Goal: Task Accomplishment & Management: Complete application form

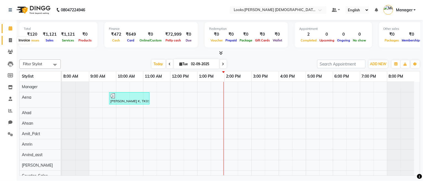
click at [13, 38] on span at bounding box center [11, 40] width 10 height 6
select select "service"
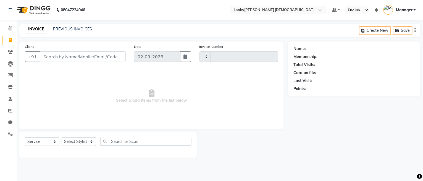
type input "2748"
select select "8706"
click at [79, 137] on div "Select Service Product Membership Package Voucher Prepaid Gift Card Select Styl…" at bounding box center [108, 143] width 167 height 13
click at [79, 138] on select "Select Stylist Aena [PERSON_NAME] Amit_Pdct [PERSON_NAME] [PERSON_NAME] Counter…" at bounding box center [79, 141] width 35 height 9
select select "87732"
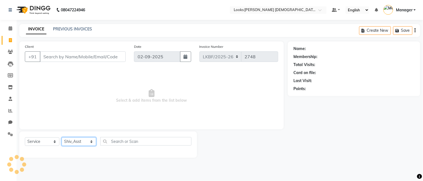
click at [62, 138] on select "Select Stylist Aena [PERSON_NAME] Amit_Pdct [PERSON_NAME] [PERSON_NAME] Counter…" at bounding box center [79, 141] width 35 height 9
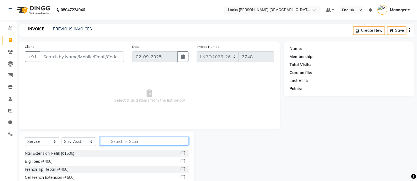
click at [112, 138] on input "text" at bounding box center [144, 141] width 89 height 9
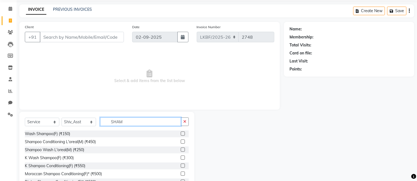
scroll to position [37, 0]
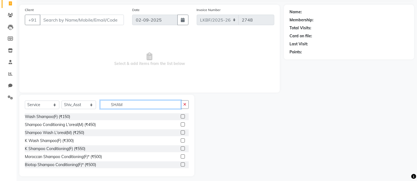
type input "SHAM"
click at [181, 148] on label at bounding box center [183, 148] width 4 height 4
click at [181, 148] on input "checkbox" at bounding box center [183, 149] width 4 height 4
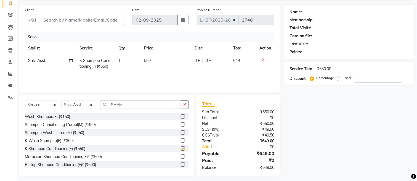
checkbox input "false"
click at [183, 105] on button "button" at bounding box center [185, 104] width 8 height 9
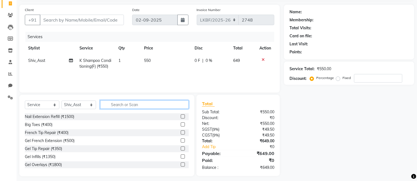
click at [167, 105] on input "text" at bounding box center [144, 104] width 89 height 9
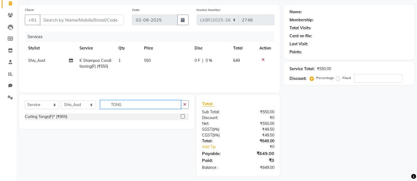
type input "TONG"
click at [183, 116] on label at bounding box center [183, 116] width 4 height 4
click at [183, 116] on input "checkbox" at bounding box center [183, 117] width 4 height 4
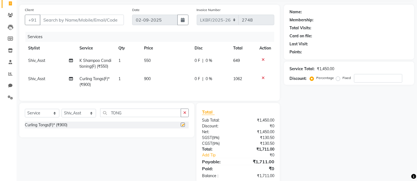
checkbox input "false"
click at [153, 79] on td "900" at bounding box center [166, 82] width 51 height 18
select select "87732"
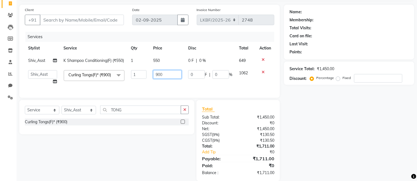
drag, startPoint x: 168, startPoint y: 78, endPoint x: 129, endPoint y: 74, distance: 39.1
click at [130, 75] on tr "Aena [PERSON_NAME] Amit_Pdct [PERSON_NAME] [PERSON_NAME] Counter_Sales [PERSON_…" at bounding box center [150, 77] width 250 height 21
type input "1500"
click at [187, 118] on div "Select Service Product Membership Package Voucher Prepaid Gift Card Select Styl…" at bounding box center [107, 111] width 164 height 13
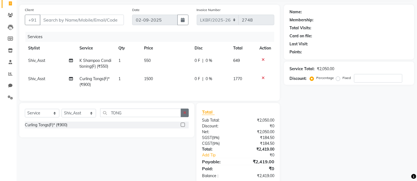
click at [185, 117] on button "button" at bounding box center [185, 113] width 8 height 9
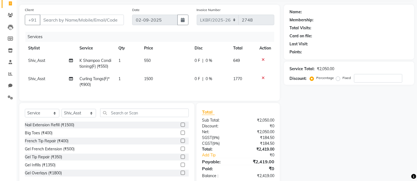
click at [155, 80] on td "1500" at bounding box center [166, 82] width 51 height 18
select select "87732"
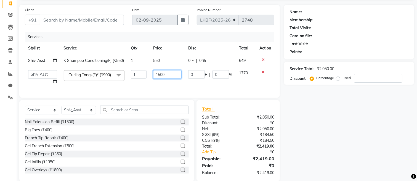
drag, startPoint x: 170, startPoint y: 79, endPoint x: 136, endPoint y: 81, distance: 34.3
click at [136, 81] on tr "Aena [PERSON_NAME] Amit_Pdct [PERSON_NAME] [PERSON_NAME] Counter_Sales [PERSON_…" at bounding box center [150, 77] width 250 height 21
type input "1200"
click at [143, 92] on div "Services Stylist Service Qty Price Disc Total Action Shiv_Asst K Shampoo Condit…" at bounding box center [150, 62] width 250 height 60
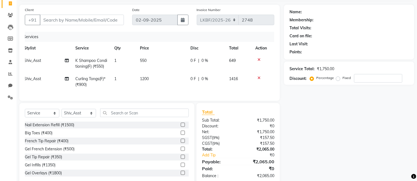
scroll to position [0, 0]
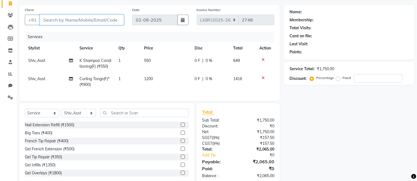
click at [58, 19] on input "Client" at bounding box center [82, 20] width 84 height 10
click at [262, 76] on icon at bounding box center [263, 78] width 3 height 4
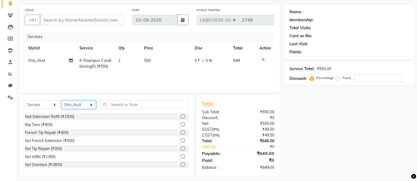
click at [82, 106] on select "Select Stylist Aena [PERSON_NAME] Amit_Pdct [PERSON_NAME] [PERSON_NAME] Counter…" at bounding box center [79, 105] width 35 height 9
select select "87723"
click at [62, 101] on select "Select Stylist Aena [PERSON_NAME] Amit_Pdct [PERSON_NAME] [PERSON_NAME] Counter…" at bounding box center [79, 105] width 35 height 9
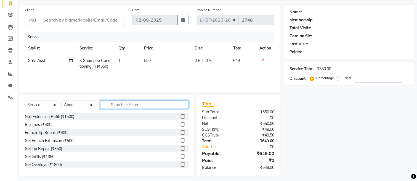
click at [106, 106] on input "text" at bounding box center [144, 104] width 89 height 9
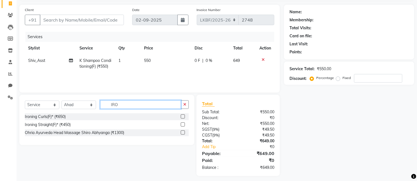
type input "IRO"
click at [183, 123] on label at bounding box center [183, 124] width 4 height 4
click at [183, 123] on input "checkbox" at bounding box center [183, 125] width 4 height 4
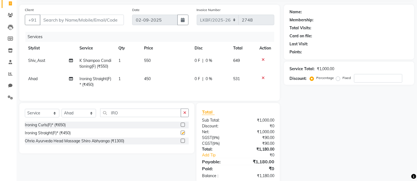
checkbox input "false"
click at [154, 78] on td "450" at bounding box center [166, 82] width 51 height 18
select select "87723"
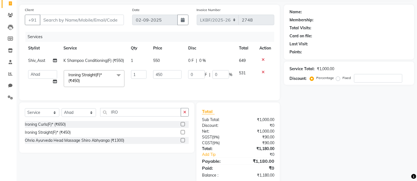
click at [263, 74] on icon at bounding box center [263, 72] width 3 height 4
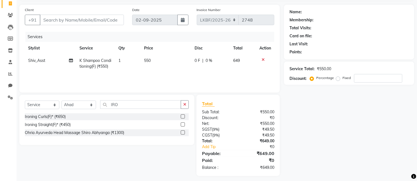
click at [183, 116] on label at bounding box center [183, 116] width 4 height 4
click at [183, 116] on input "checkbox" at bounding box center [183, 117] width 4 height 4
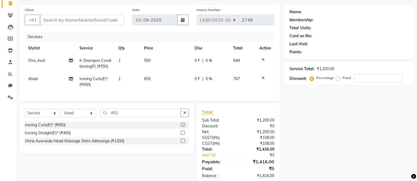
checkbox input "false"
click at [155, 79] on td "650" at bounding box center [166, 82] width 51 height 18
select select "87723"
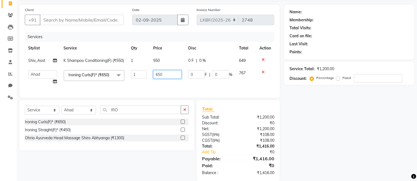
drag, startPoint x: 165, startPoint y: 78, endPoint x: 120, endPoint y: 84, distance: 44.8
click at [121, 84] on tr "Aena [PERSON_NAME] Amit_Pdct [PERSON_NAME] [PERSON_NAME] Counter_Sales [PERSON_…" at bounding box center [150, 77] width 250 height 21
type input "1000"
drag, startPoint x: 187, startPoint y: 123, endPoint x: 170, endPoint y: 140, distance: 23.8
click at [187, 118] on div "Select Service Product Membership Package Voucher Prepaid Gift Card Select Styl…" at bounding box center [107, 111] width 164 height 13
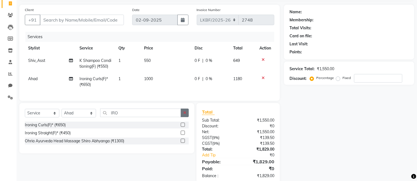
click at [182, 117] on button "button" at bounding box center [185, 113] width 8 height 9
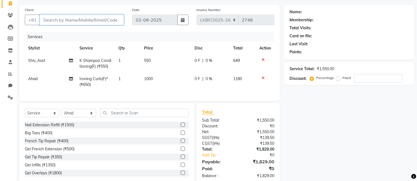
click at [56, 21] on input "Client" at bounding box center [82, 20] width 84 height 10
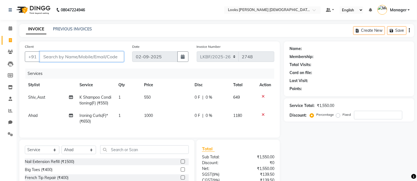
click at [62, 55] on input "Client" at bounding box center [82, 56] width 84 height 10
type input "8"
type input "0"
type input "8529550029"
click at [104, 55] on span "Add Client" at bounding box center [110, 57] width 22 height 6
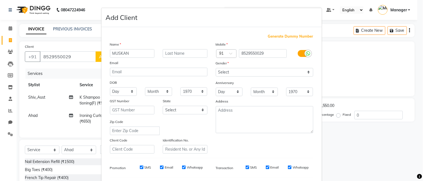
type input "MUSKAN"
click at [176, 52] on input "text" at bounding box center [185, 53] width 45 height 9
type input "K"
click at [224, 70] on select "Select [DEMOGRAPHIC_DATA] [DEMOGRAPHIC_DATA] Other Prefer Not To Say" at bounding box center [264, 72] width 97 height 9
select select "[DEMOGRAPHIC_DATA]"
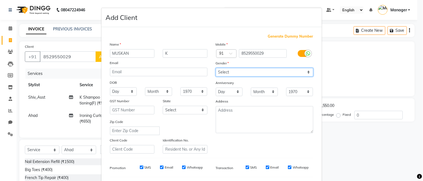
click at [216, 68] on select "Select [DEMOGRAPHIC_DATA] [DEMOGRAPHIC_DATA] Other Prefer Not To Say" at bounding box center [264, 72] width 97 height 9
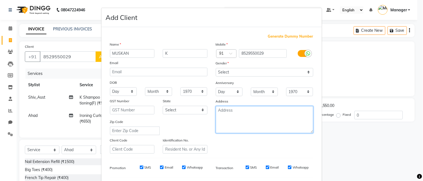
click at [233, 116] on textarea at bounding box center [264, 119] width 97 height 27
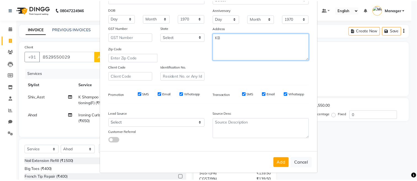
scroll to position [75, 0]
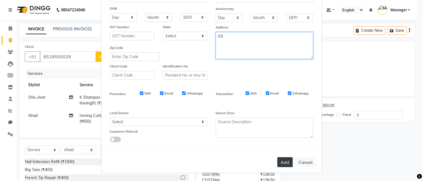
type textarea "KB"
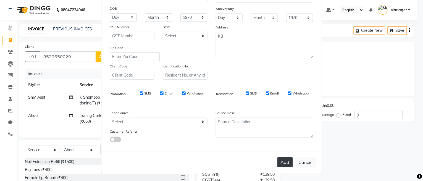
drag, startPoint x: 287, startPoint y: 161, endPoint x: 274, endPoint y: 157, distance: 12.7
click at [286, 161] on button "Add" at bounding box center [284, 162] width 15 height 10
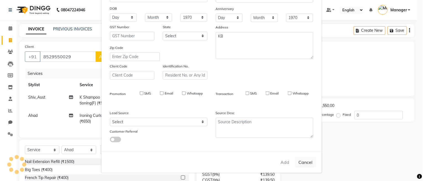
select select
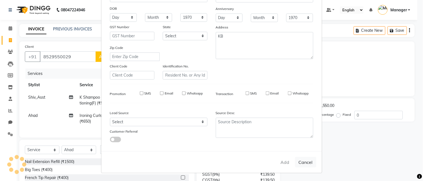
select select
checkbox input "false"
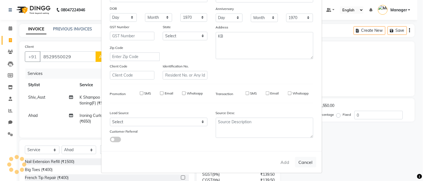
checkbox input "false"
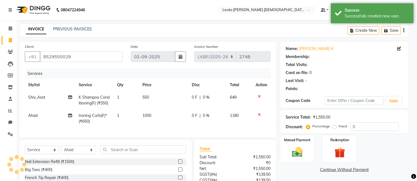
select select "1: Object"
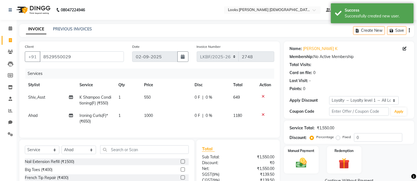
scroll to position [37, 0]
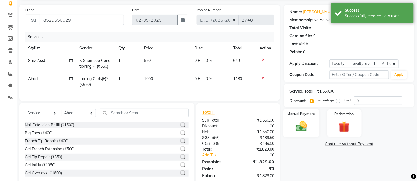
click at [307, 127] on img at bounding box center [301, 126] width 19 height 13
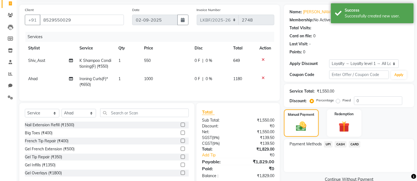
click at [328, 145] on span "UPI" at bounding box center [328, 144] width 9 height 6
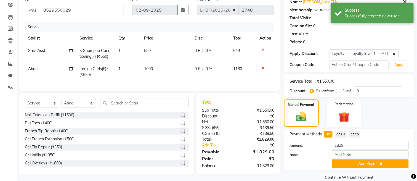
scroll to position [55, 0]
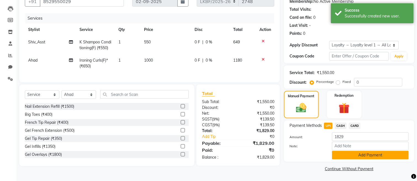
click at [355, 152] on button "Add Payment" at bounding box center [370, 155] width 77 height 9
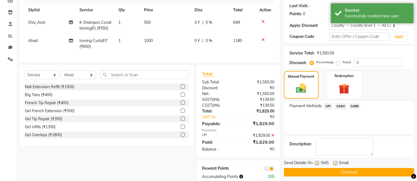
scroll to position [93, 0]
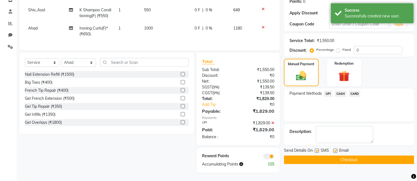
click at [326, 156] on button "Checkout" at bounding box center [349, 159] width 130 height 9
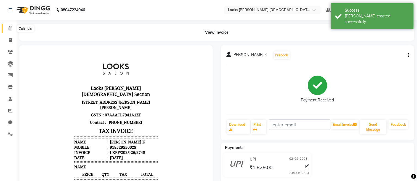
click at [6, 30] on span at bounding box center [11, 28] width 10 height 6
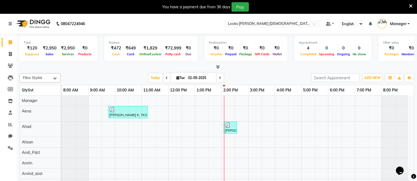
click at [412, 4] on icon at bounding box center [411, 6] width 4 height 5
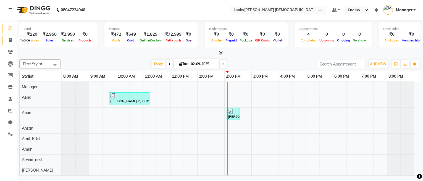
click at [8, 40] on span at bounding box center [11, 40] width 10 height 6
select select "service"
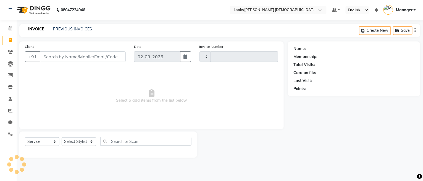
type input "2749"
select select "8706"
click at [10, 29] on icon at bounding box center [11, 28] width 4 height 4
